Goal: Check status: Check status

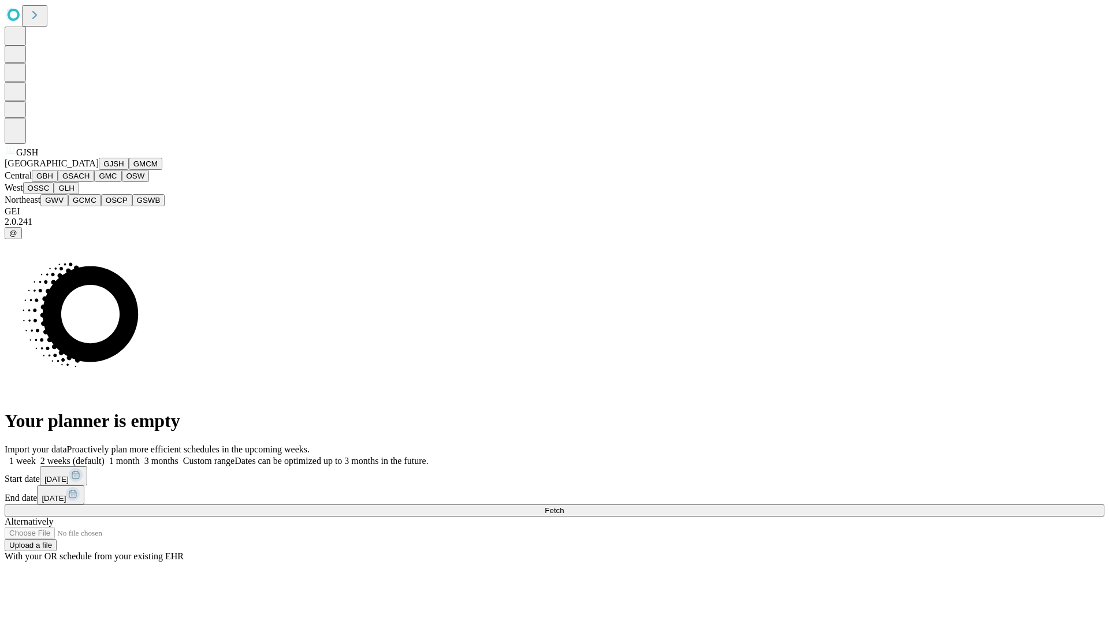
click at [99, 170] on button "GJSH" at bounding box center [114, 164] width 30 height 12
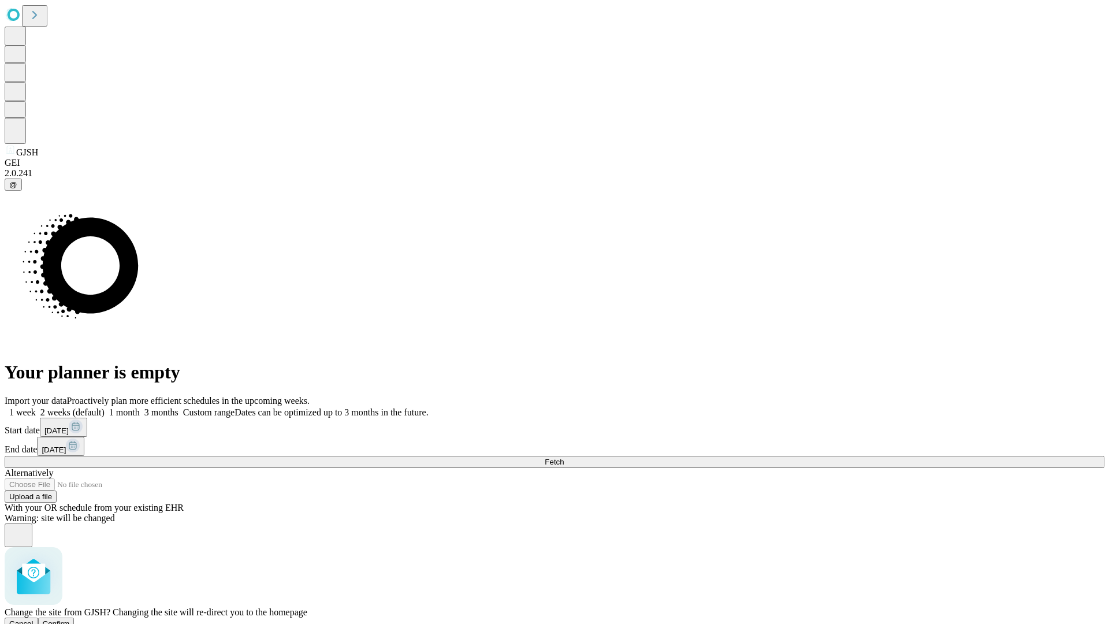
click at [70, 619] on span "Confirm" at bounding box center [56, 623] width 27 height 9
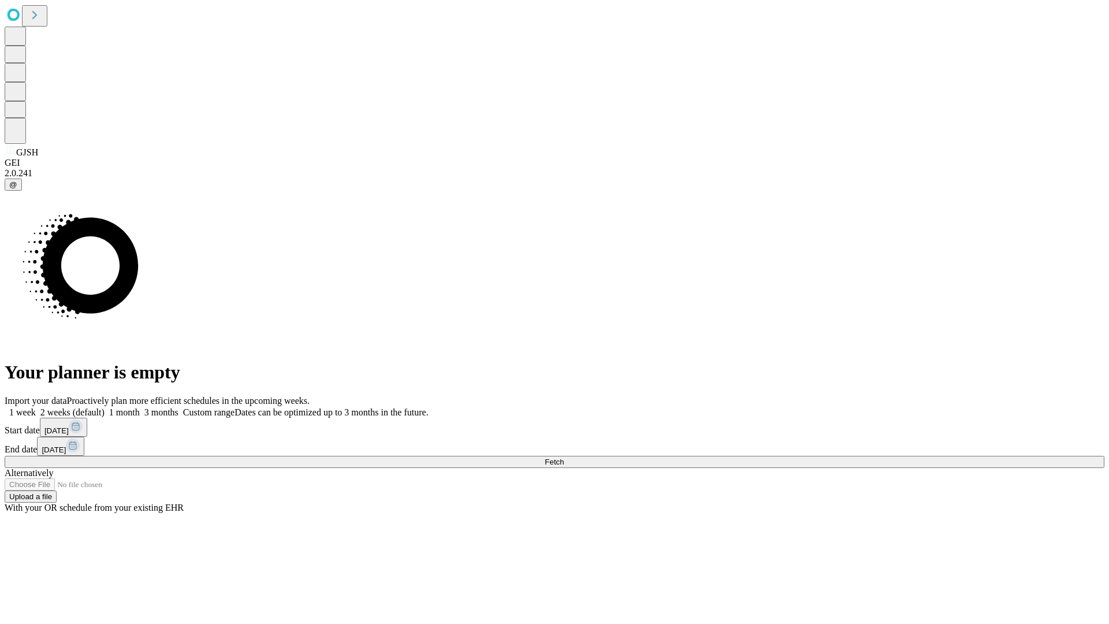
click at [140, 407] on label "1 month" at bounding box center [122, 412] width 35 height 10
click at [564, 457] on span "Fetch" at bounding box center [554, 461] width 19 height 9
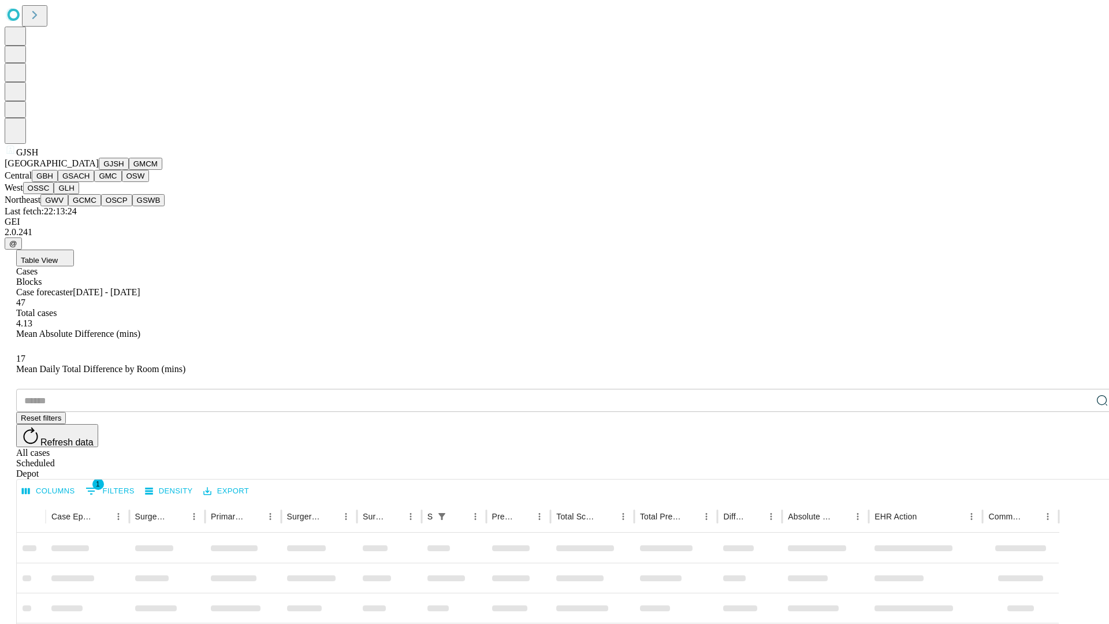
click at [129, 170] on button "GMCM" at bounding box center [145, 164] width 33 height 12
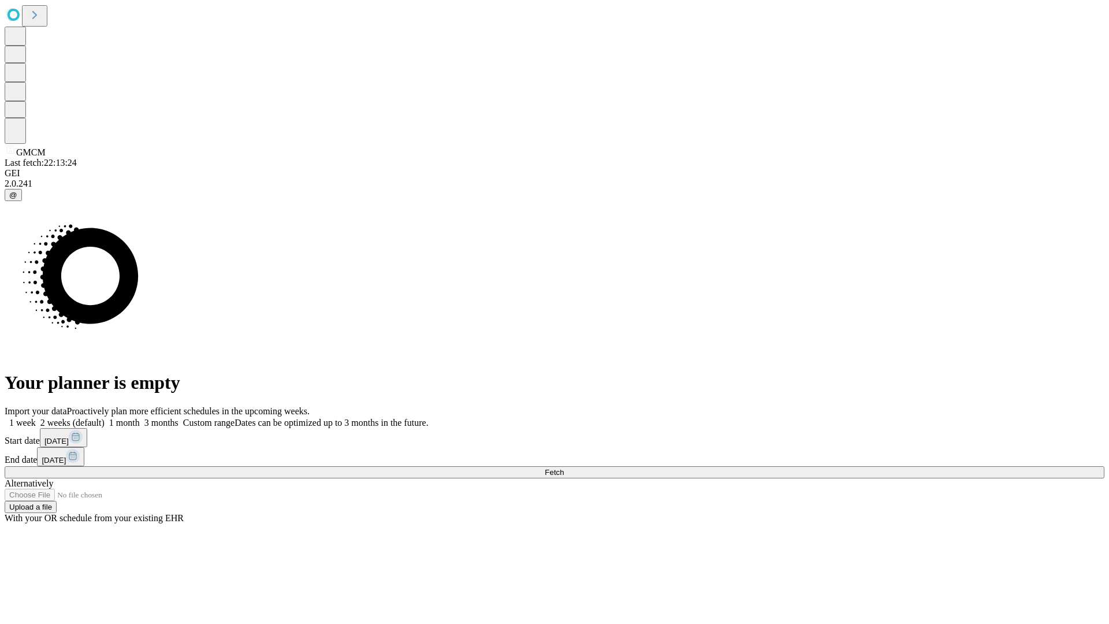
click at [140, 418] on label "1 month" at bounding box center [122, 423] width 35 height 10
click at [564, 468] on span "Fetch" at bounding box center [554, 472] width 19 height 9
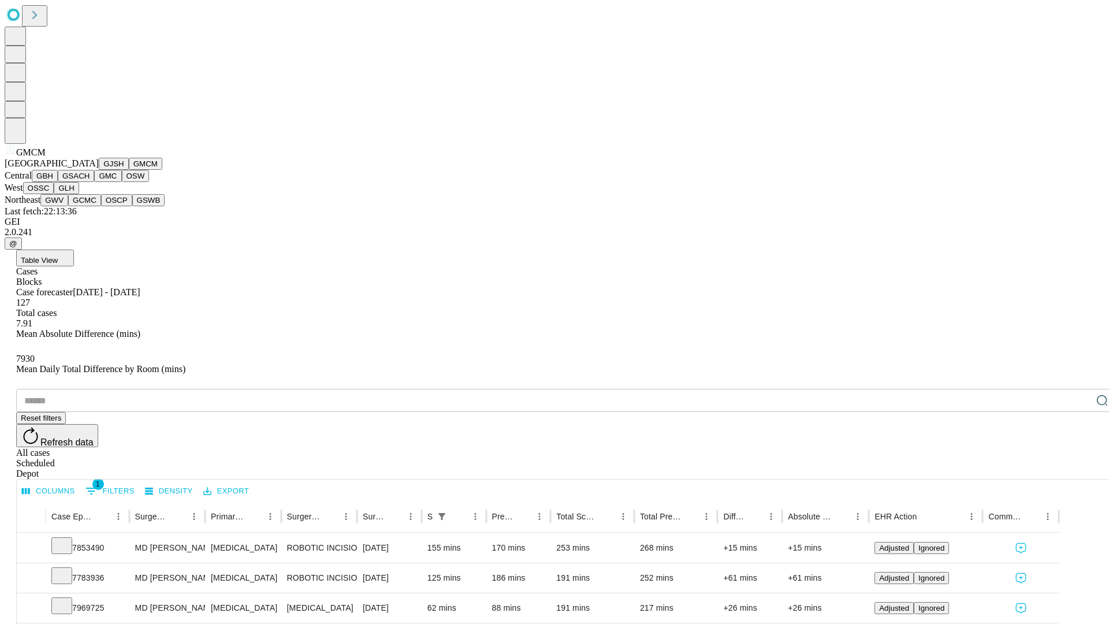
click at [58, 182] on button "GBH" at bounding box center [45, 176] width 26 height 12
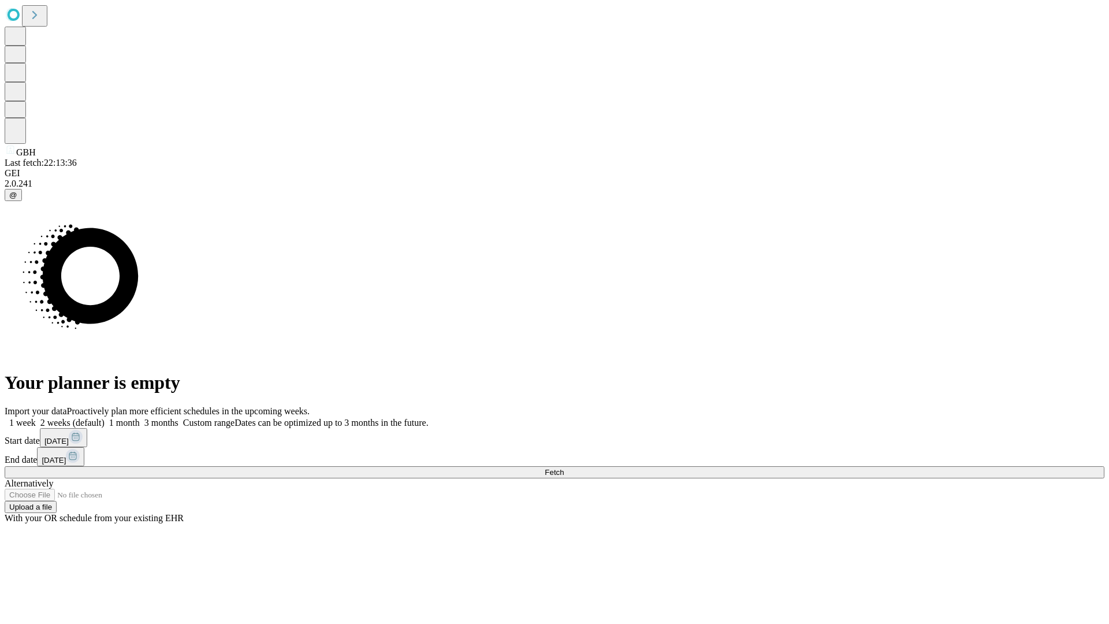
click at [140, 418] on label "1 month" at bounding box center [122, 423] width 35 height 10
click at [564, 468] on span "Fetch" at bounding box center [554, 472] width 19 height 9
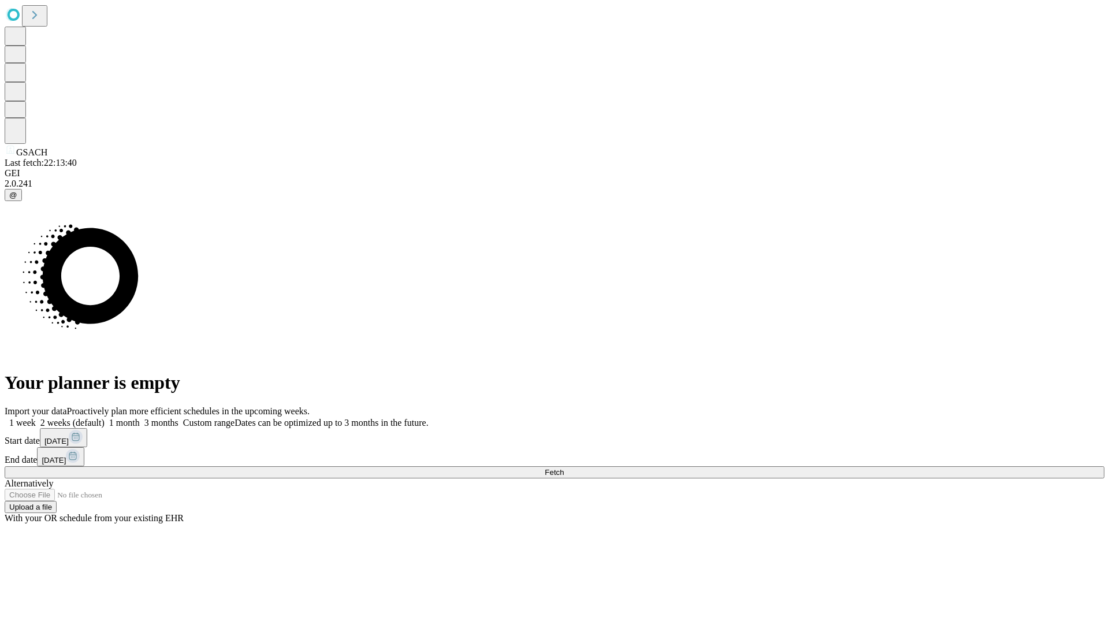
click at [140, 418] on label "1 month" at bounding box center [122, 423] width 35 height 10
click at [564, 468] on span "Fetch" at bounding box center [554, 472] width 19 height 9
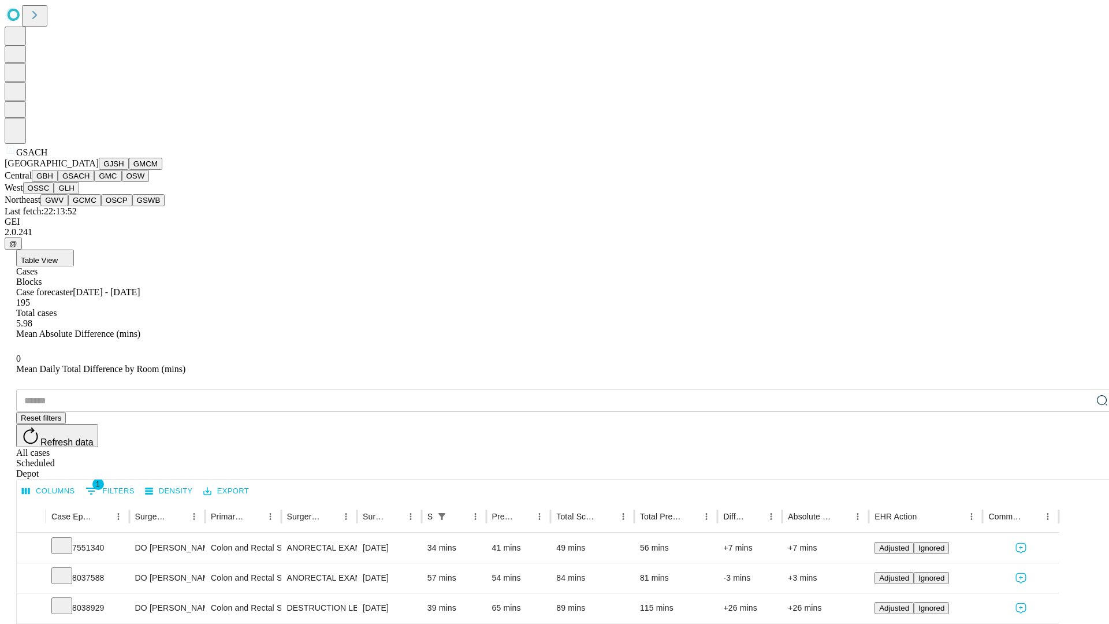
click at [94, 182] on button "GMC" at bounding box center [107, 176] width 27 height 12
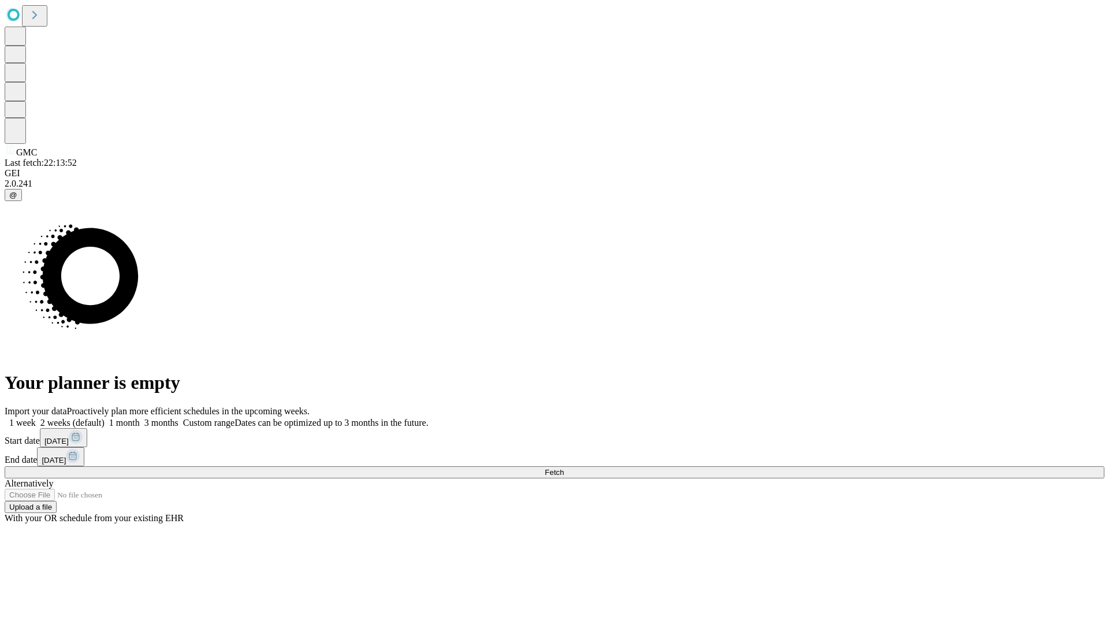
click at [140, 418] on label "1 month" at bounding box center [122, 423] width 35 height 10
click at [564, 468] on span "Fetch" at bounding box center [554, 472] width 19 height 9
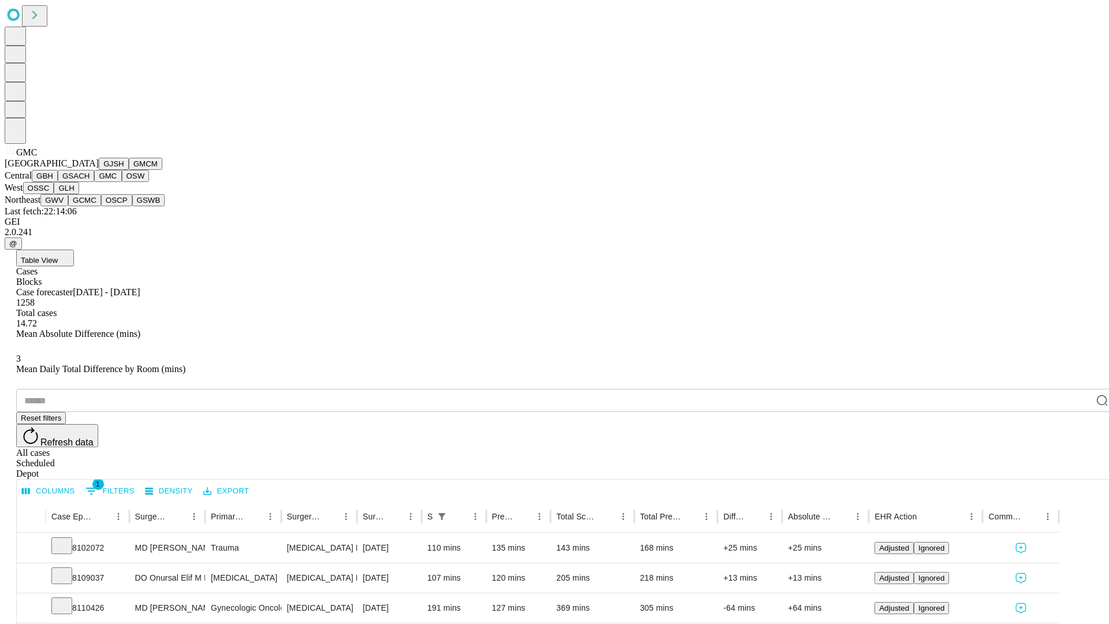
click at [122, 182] on button "OSW" at bounding box center [136, 176] width 28 height 12
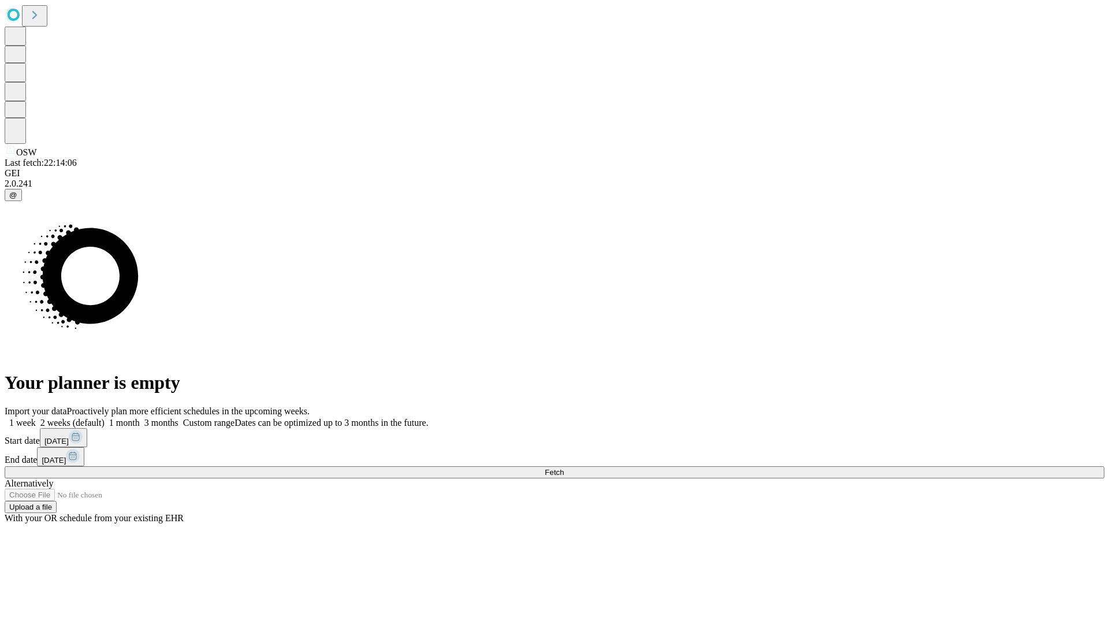
click at [564, 468] on span "Fetch" at bounding box center [554, 472] width 19 height 9
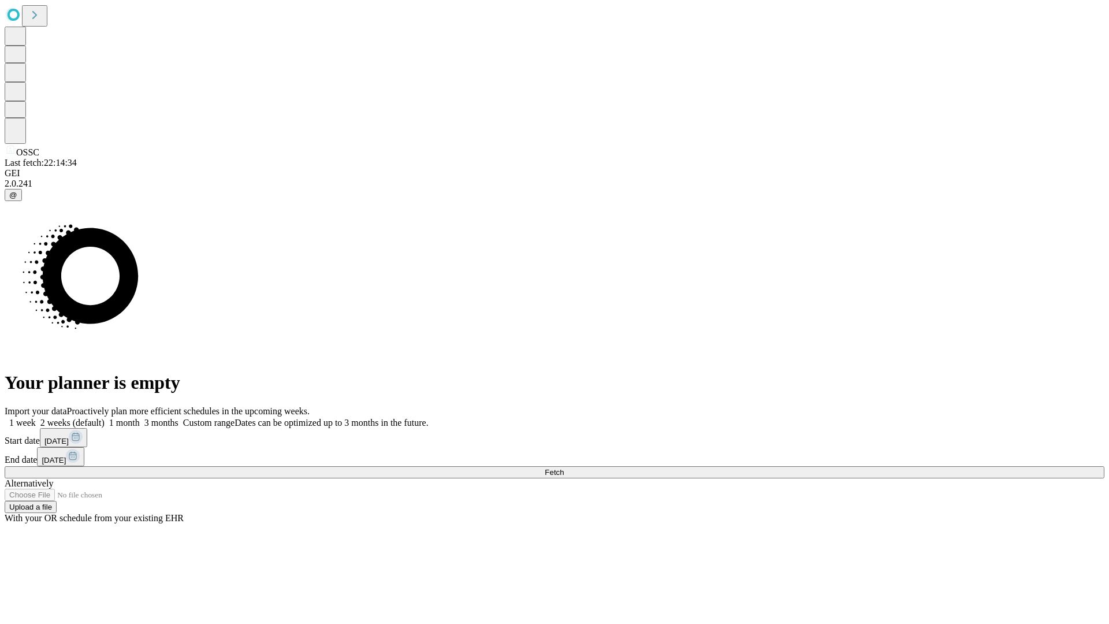
click at [140, 418] on label "1 month" at bounding box center [122, 423] width 35 height 10
click at [564, 468] on span "Fetch" at bounding box center [554, 472] width 19 height 9
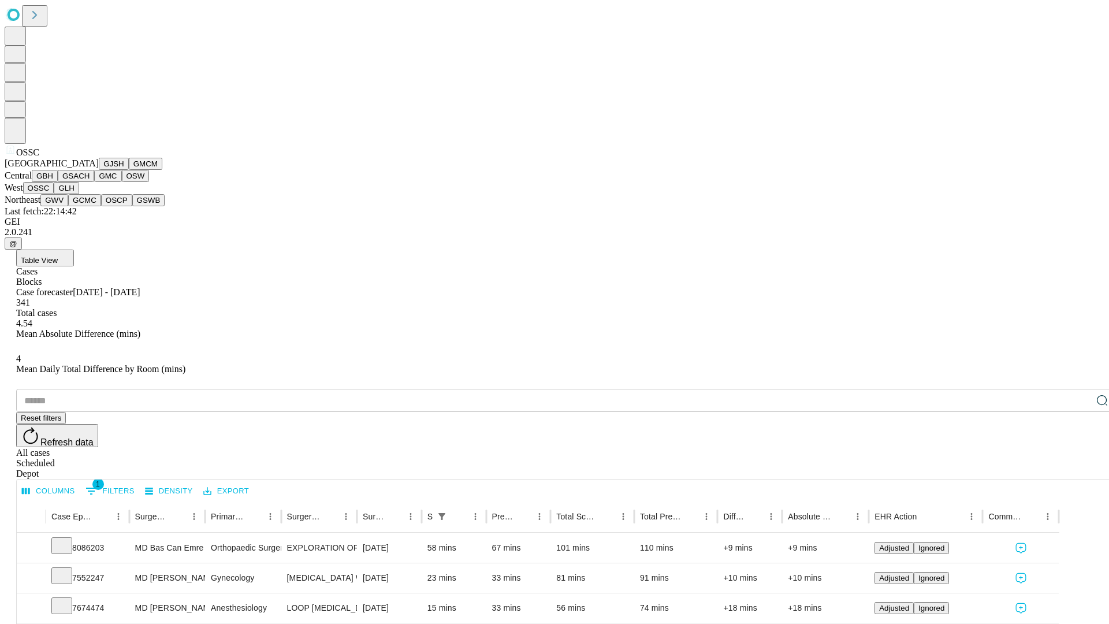
click at [79, 194] on button "GLH" at bounding box center [66, 188] width 25 height 12
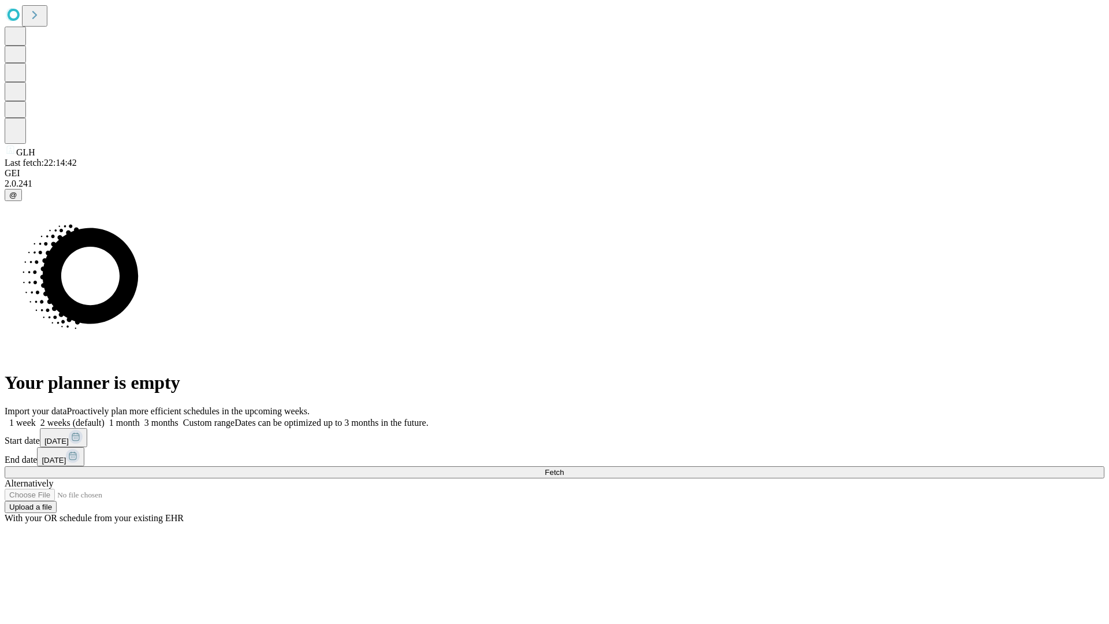
click at [140, 418] on label "1 month" at bounding box center [122, 423] width 35 height 10
click at [564, 468] on span "Fetch" at bounding box center [554, 472] width 19 height 9
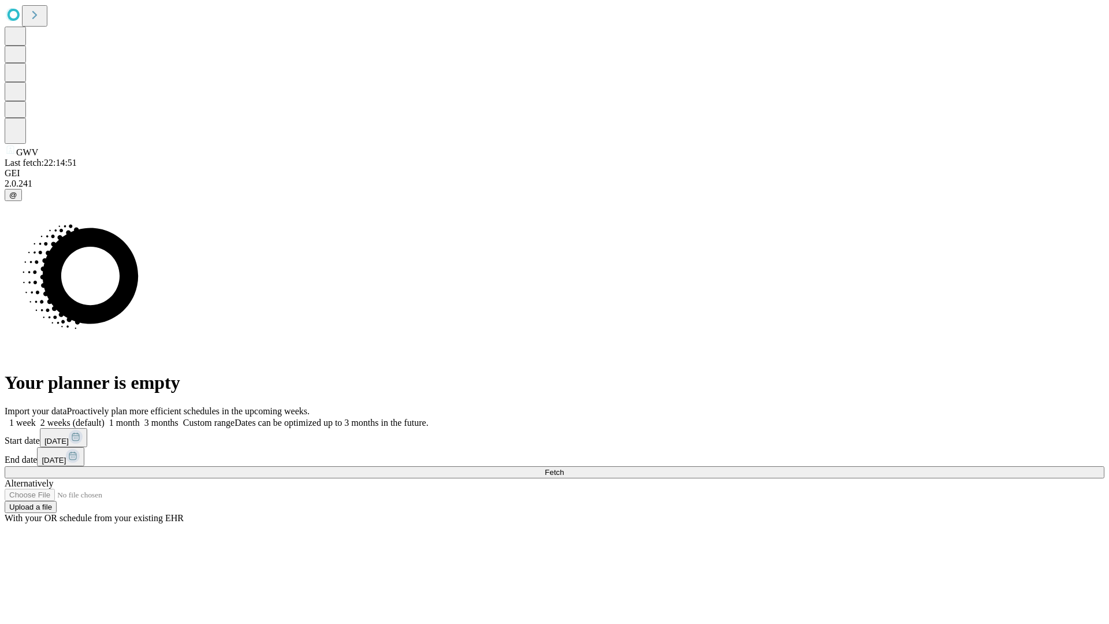
click at [140, 418] on label "1 month" at bounding box center [122, 423] width 35 height 10
click at [564, 468] on span "Fetch" at bounding box center [554, 472] width 19 height 9
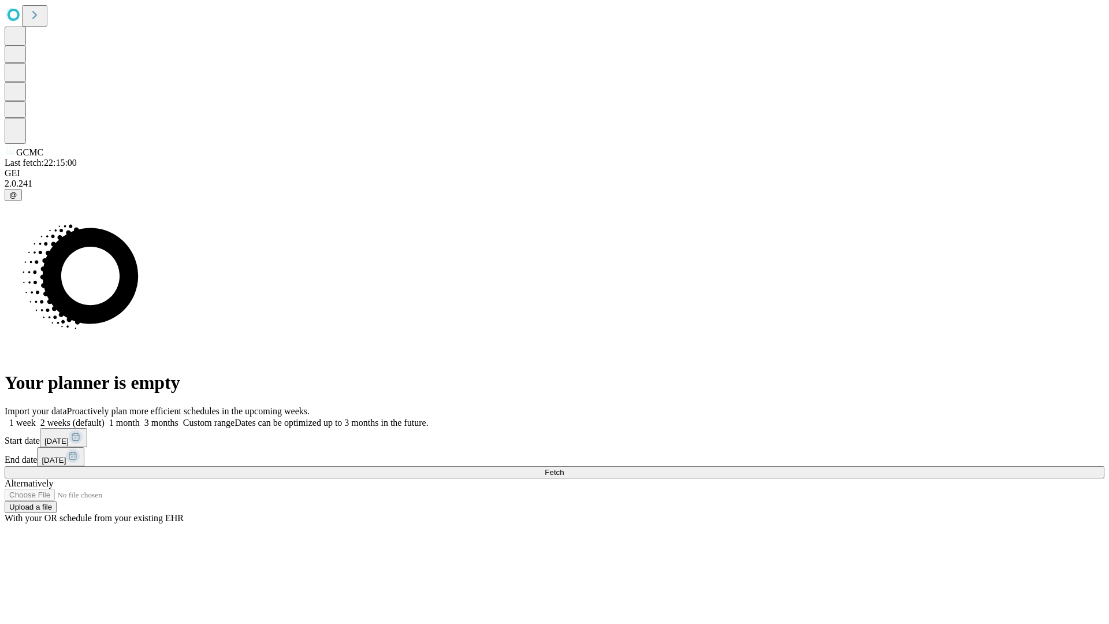
click at [564, 468] on span "Fetch" at bounding box center [554, 472] width 19 height 9
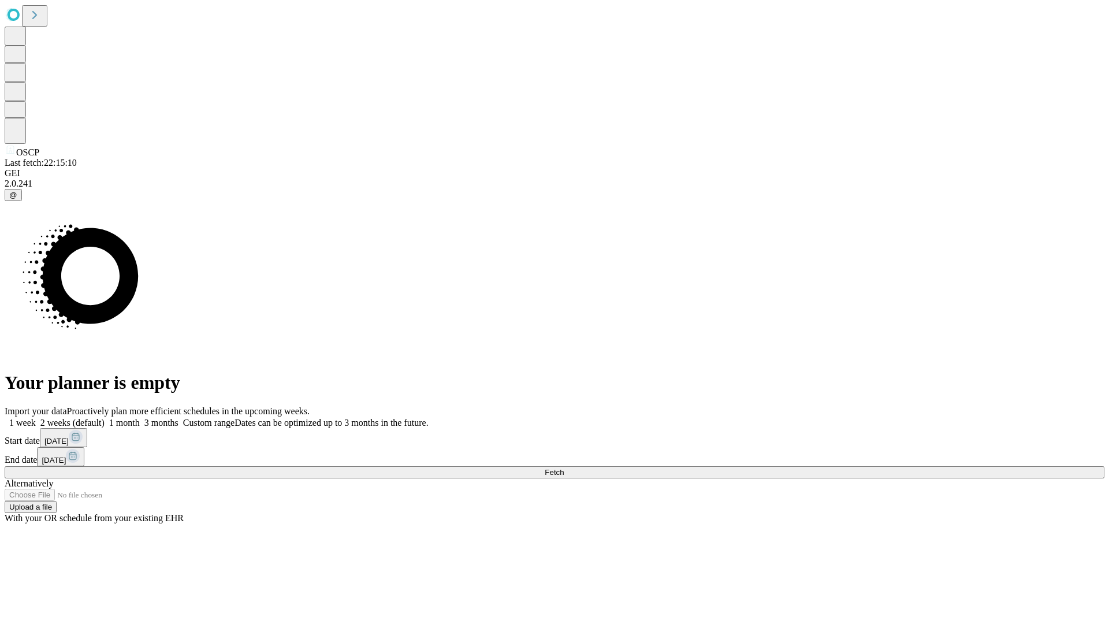
click at [564, 468] on span "Fetch" at bounding box center [554, 472] width 19 height 9
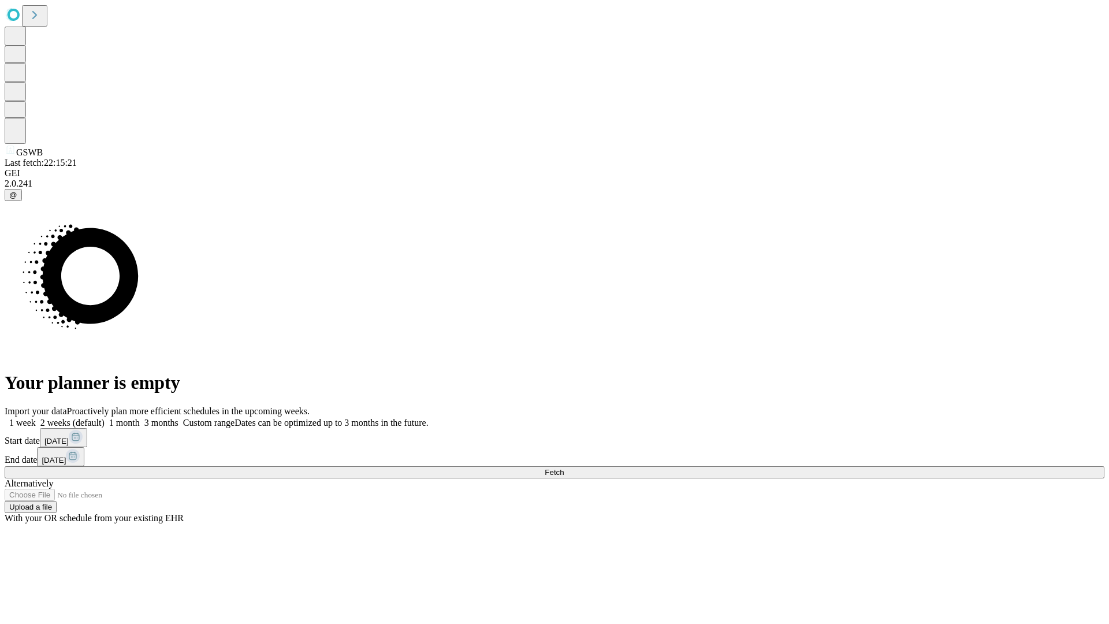
click at [140, 418] on label "1 month" at bounding box center [122, 423] width 35 height 10
click at [564, 468] on span "Fetch" at bounding box center [554, 472] width 19 height 9
